Goal: Find specific page/section: Find specific page/section

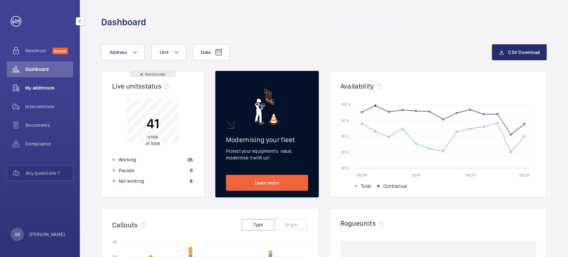
click at [41, 86] on span "My addresses" at bounding box center [49, 88] width 48 height 7
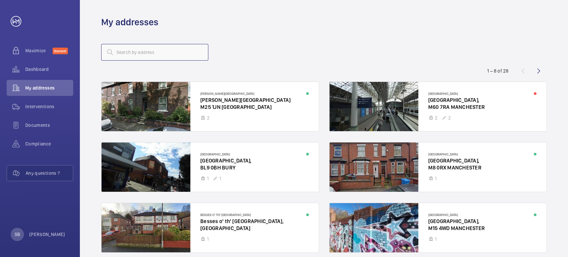
click at [147, 50] on input "text" at bounding box center [154, 52] width 107 height 17
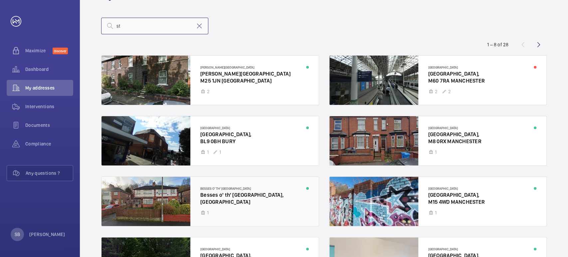
scroll to position [15, 0]
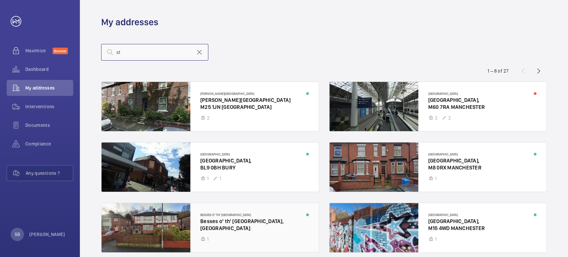
type input "s"
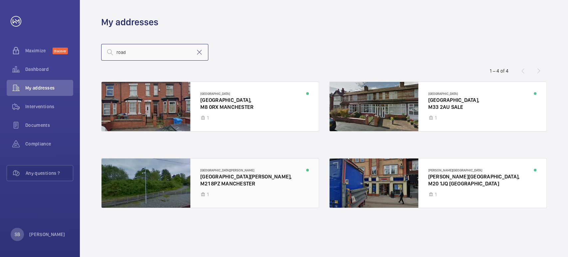
type input "road"
click at [241, 189] on div at bounding box center [209, 182] width 217 height 49
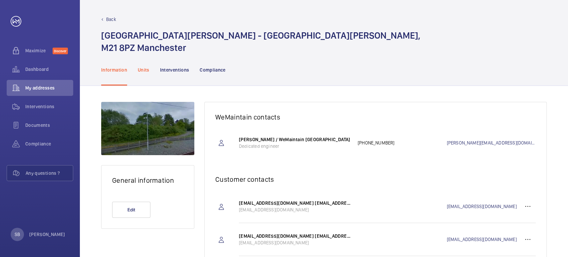
click at [144, 74] on div "Units" at bounding box center [144, 70] width 12 height 32
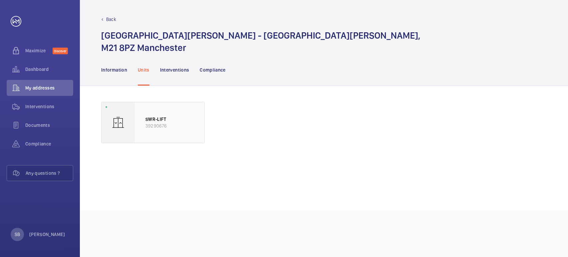
click at [170, 121] on p "SWR-LIFT" at bounding box center [169, 119] width 48 height 7
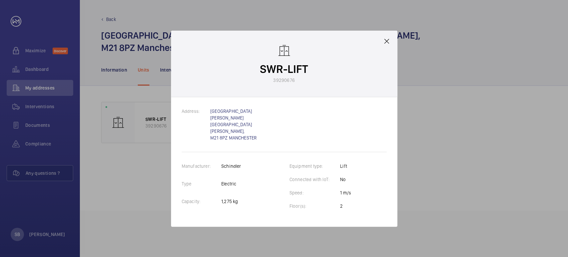
click at [391, 50] on div "SWR-LIFT 39290676" at bounding box center [284, 64] width 226 height 67
click at [389, 45] on mat-icon at bounding box center [387, 41] width 8 height 8
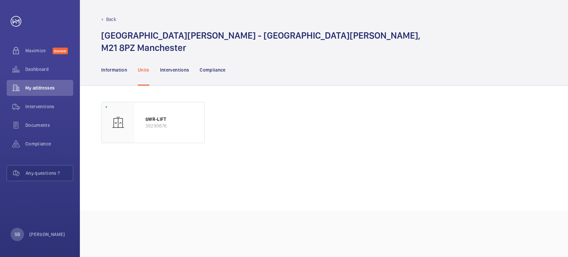
click at [110, 15] on div "Back [GEOGRAPHIC_DATA][PERSON_NAME] - [GEOGRAPHIC_DATA][PERSON_NAME]" at bounding box center [324, 27] width 488 height 54
click at [110, 18] on p "Back" at bounding box center [111, 19] width 10 height 7
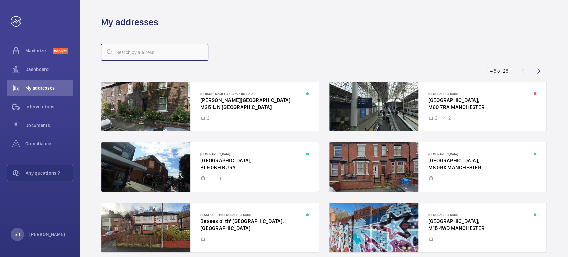
click at [128, 52] on input "text" at bounding box center [154, 52] width 107 height 17
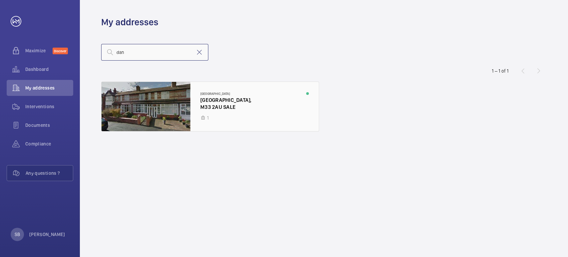
type input "dan"
click at [224, 112] on div at bounding box center [209, 106] width 217 height 49
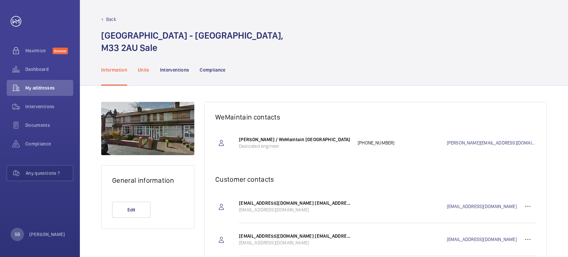
click at [144, 70] on p "Units" at bounding box center [144, 70] width 12 height 7
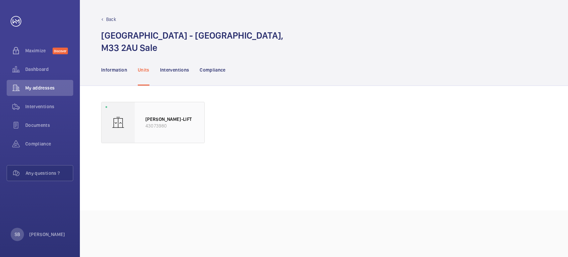
click at [186, 116] on div "[PERSON_NAME]-LIFT 43073980" at bounding box center [170, 122] width 70 height 41
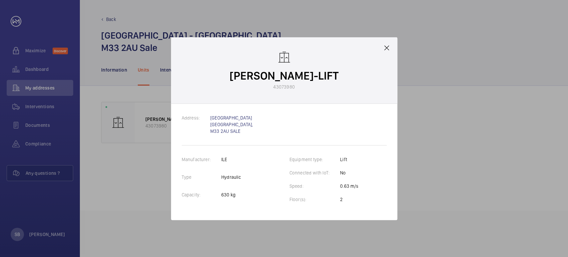
drag, startPoint x: 386, startPoint y: 53, endPoint x: 389, endPoint y: 48, distance: 6.1
click at [389, 50] on div "[PERSON_NAME]-LIFT 43073980" at bounding box center [284, 70] width 226 height 67
click at [390, 47] on mat-icon at bounding box center [387, 48] width 8 height 8
